Goal: Find specific page/section: Find specific page/section

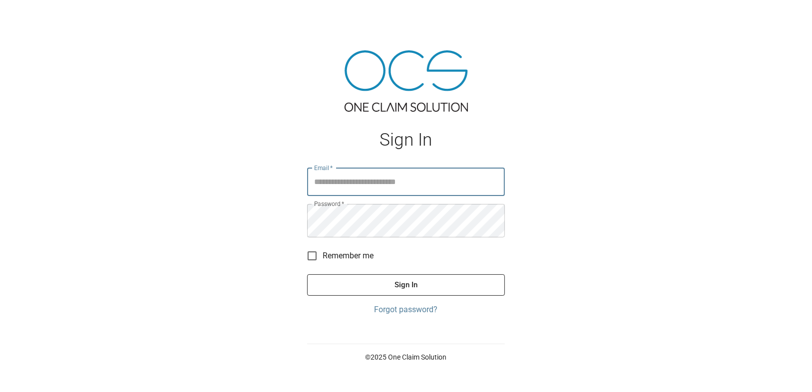
type input "**********"
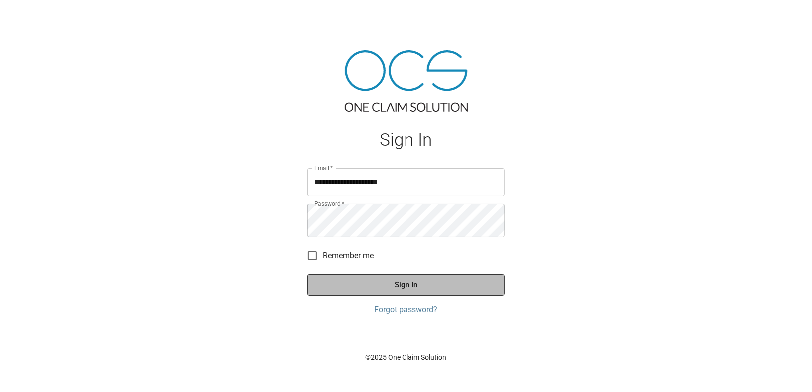
click at [419, 296] on button "Sign In" at bounding box center [406, 285] width 198 height 21
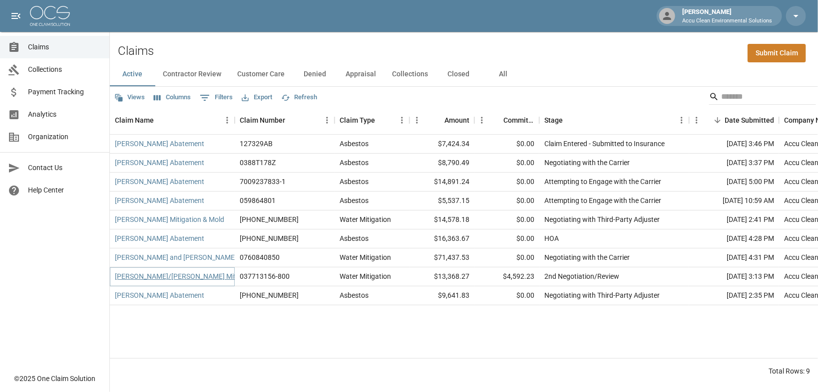
click at [187, 282] on link "[PERSON_NAME]/[PERSON_NAME] Mitigation" at bounding box center [186, 277] width 143 height 10
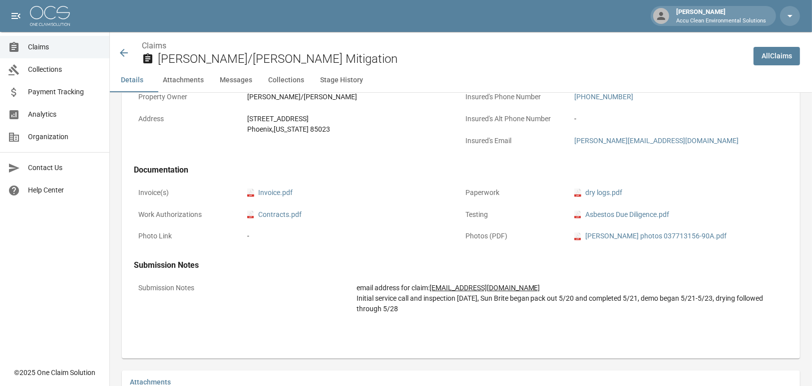
scroll to position [320, 0]
click at [273, 199] on link "pdf Invoice.pdf" at bounding box center [269, 194] width 45 height 10
click at [44, 50] on span "Claims" at bounding box center [64, 47] width 73 height 10
